Goal: Browse casually: Explore the website without a specific task or goal

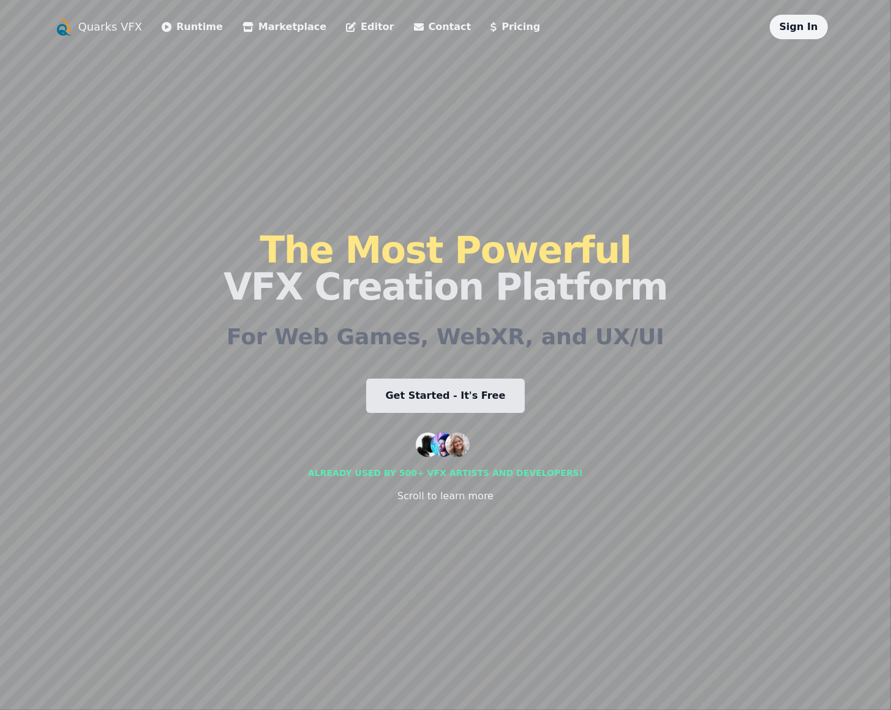
click at [274, 26] on link "Marketplace" at bounding box center [284, 27] width 84 height 15
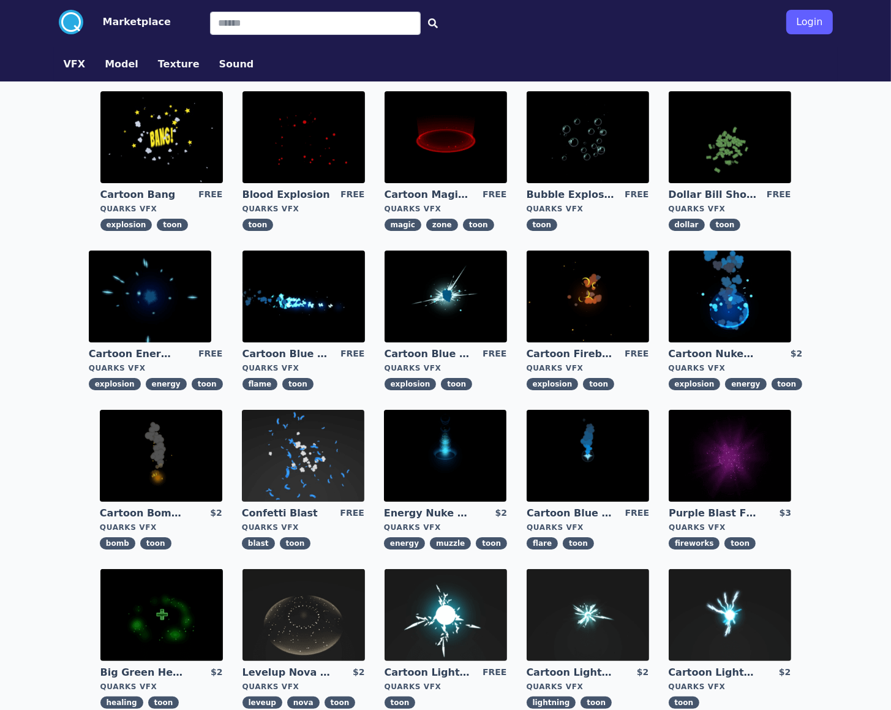
scroll to position [4, 0]
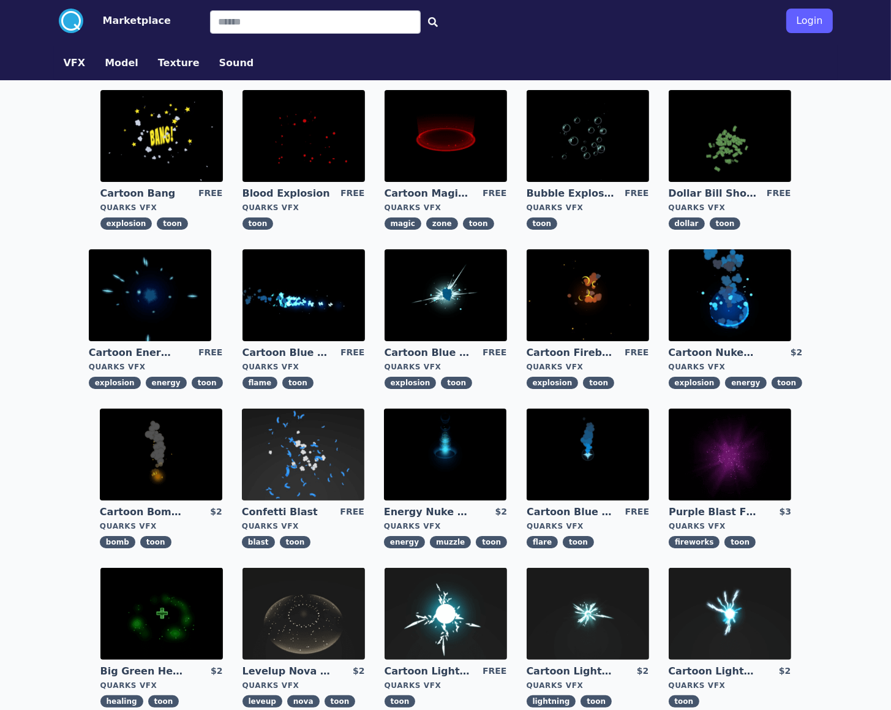
click at [595, 170] on img at bounding box center [588, 136] width 122 height 92
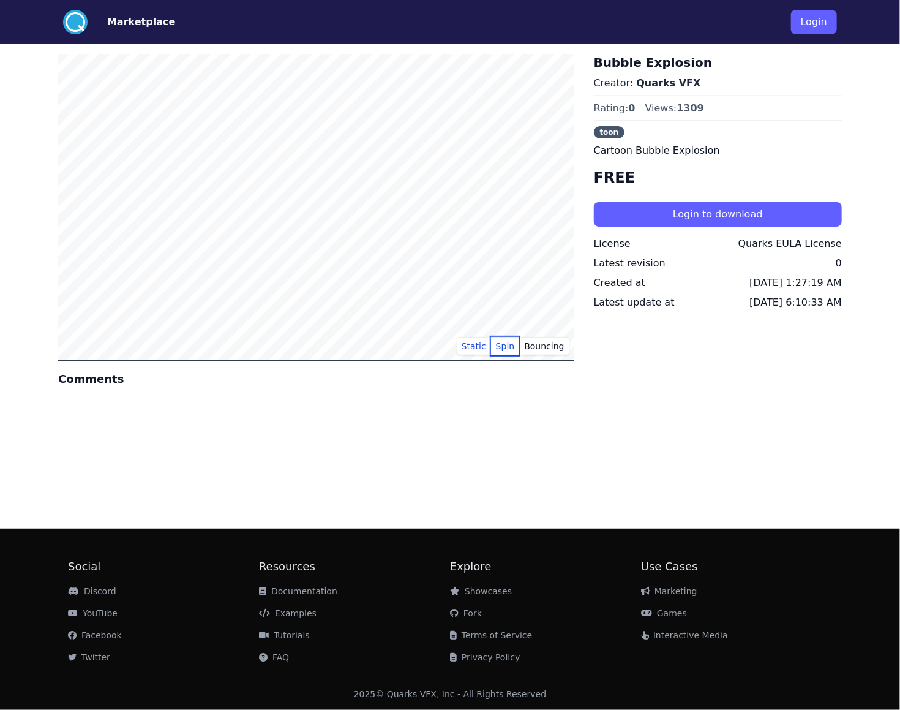
click at [509, 342] on button "Spin" at bounding box center [505, 346] width 29 height 18
click at [549, 337] on button "Bouncing" at bounding box center [544, 346] width 50 height 18
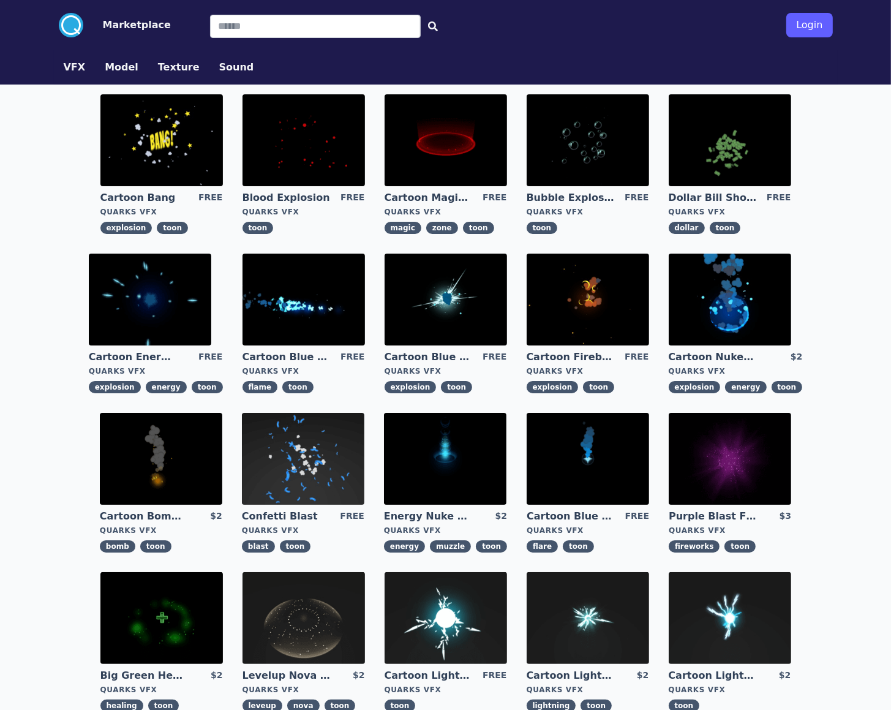
scroll to position [227, 0]
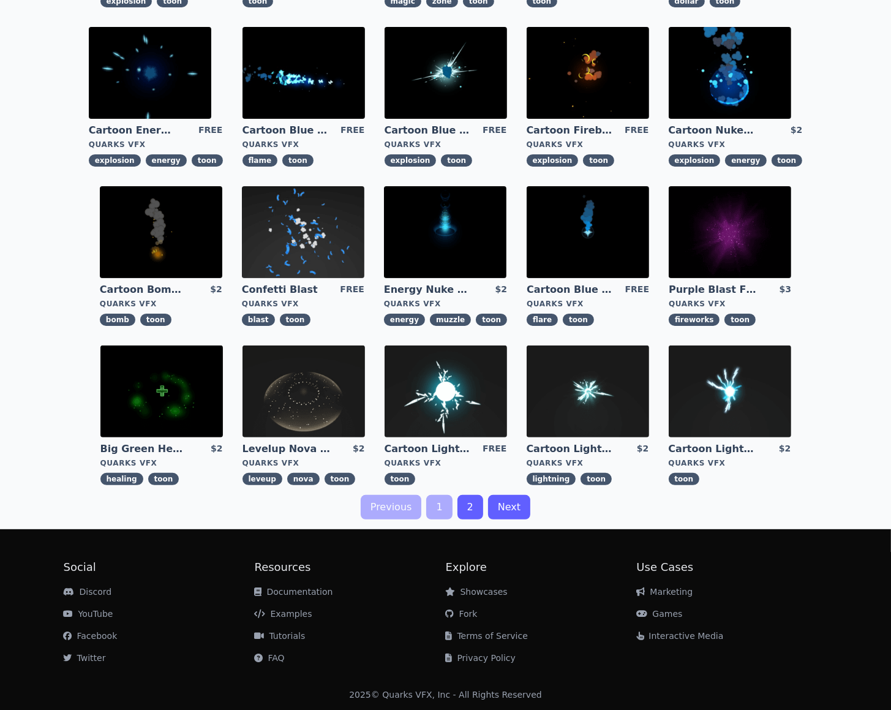
click at [466, 509] on link "2" at bounding box center [470, 507] width 26 height 24
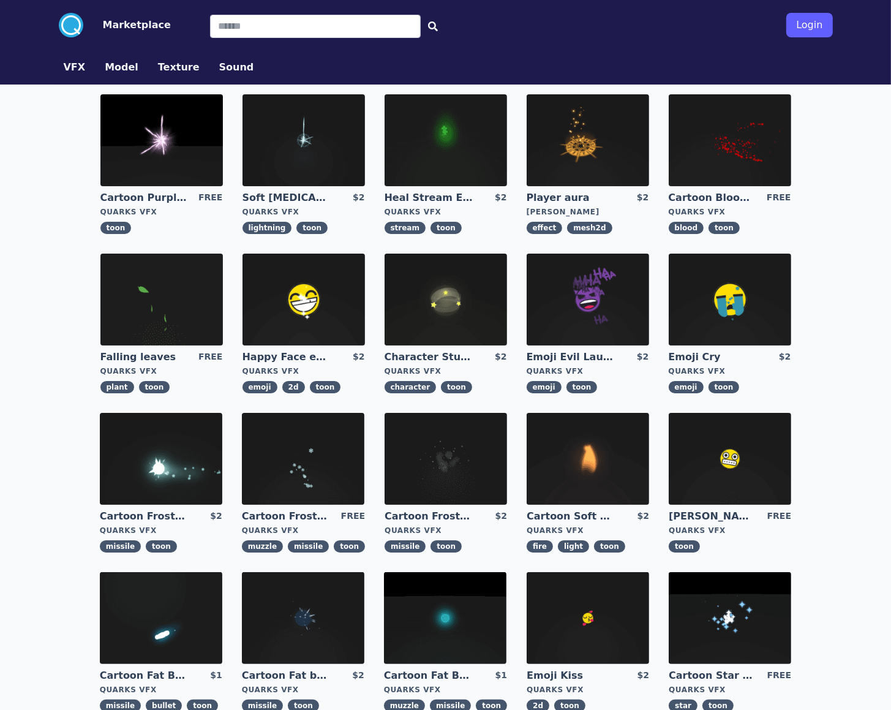
scroll to position [227, 0]
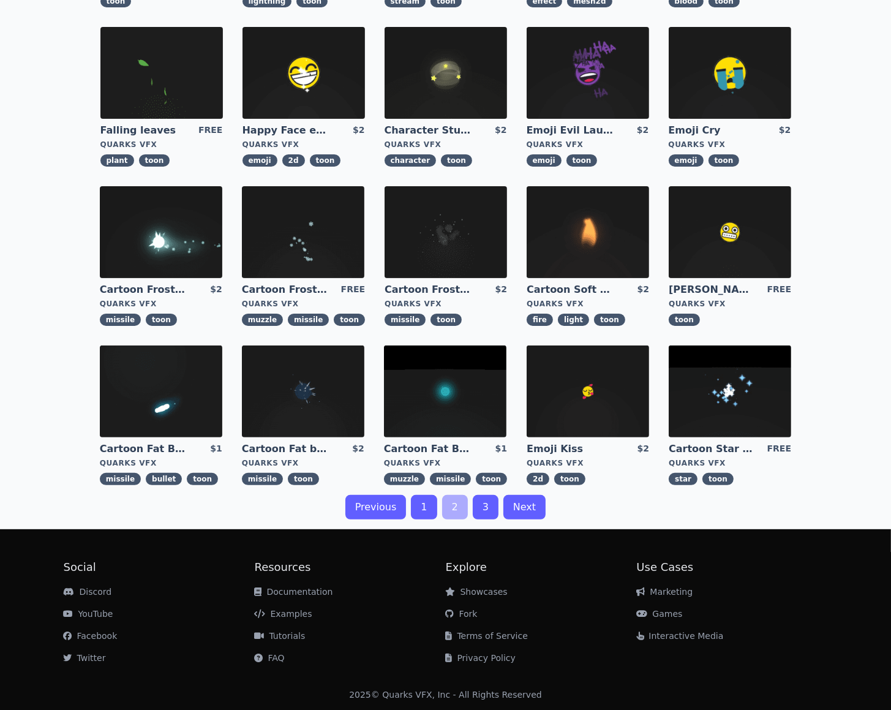
click at [482, 511] on link "3" at bounding box center [486, 507] width 26 height 24
